Goal: Information Seeking & Learning: Learn about a topic

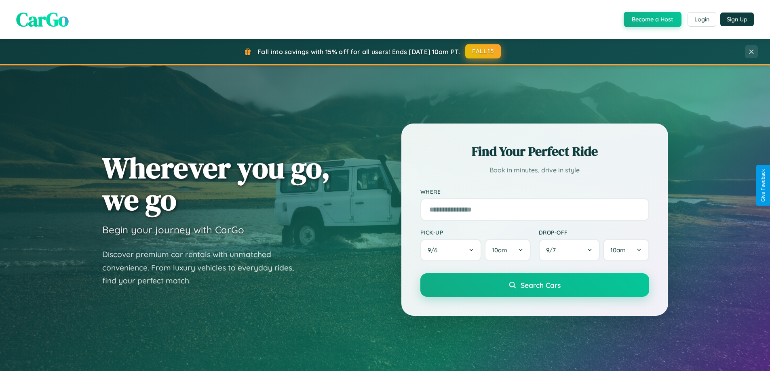
click at [483, 51] on button "FALL15" at bounding box center [483, 51] width 36 height 15
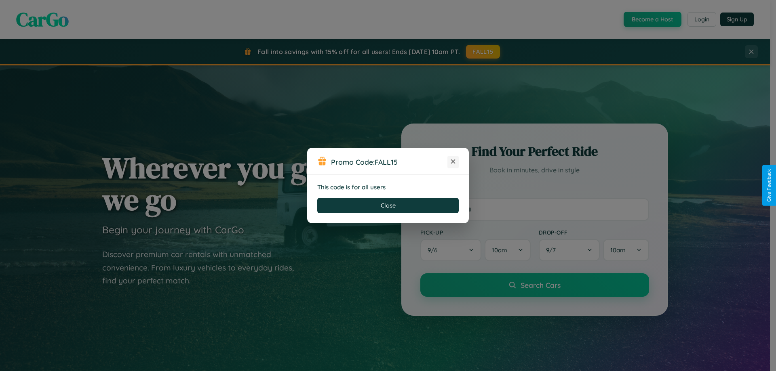
click at [453, 162] on icon at bounding box center [453, 162] width 8 height 8
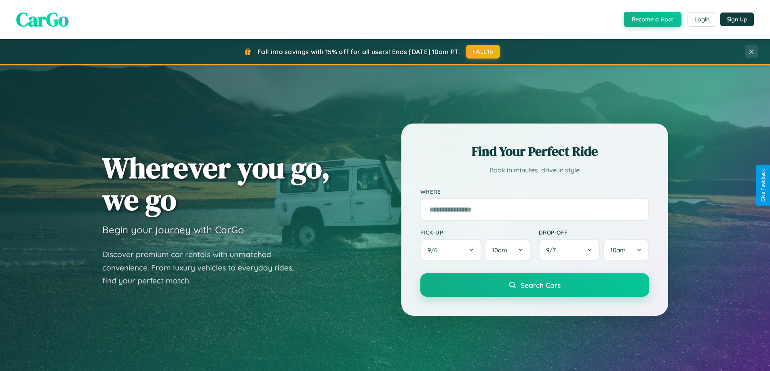
scroll to position [556, 0]
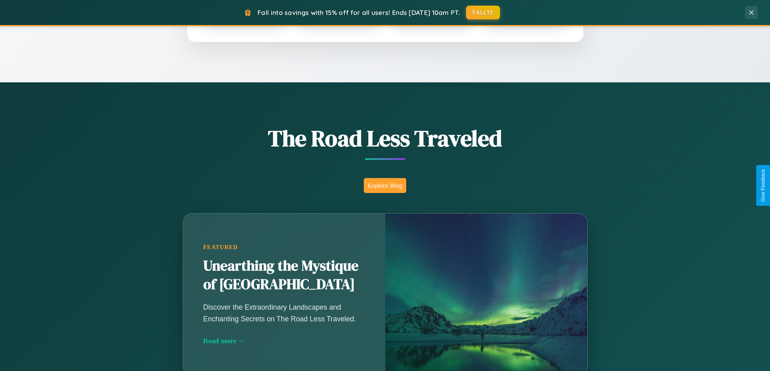
click at [385, 185] on button "Explore Blog" at bounding box center [385, 185] width 42 height 15
